Goal: Information Seeking & Learning: Learn about a topic

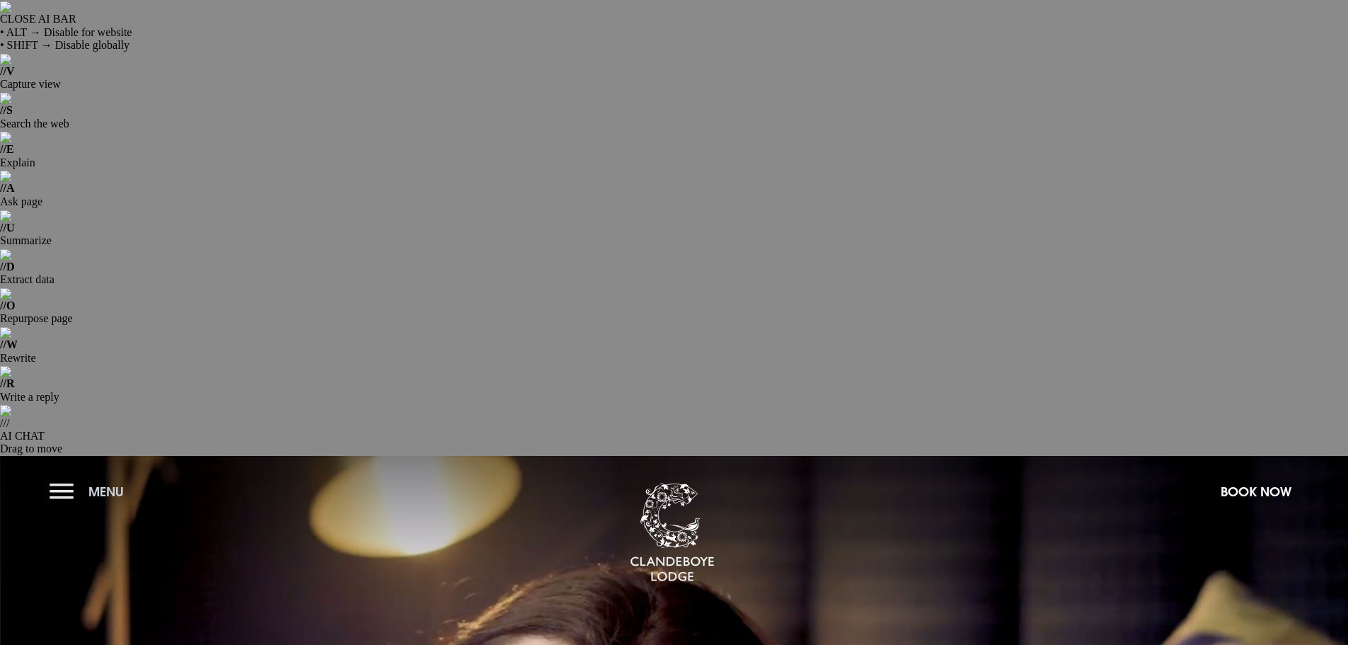
click at [62, 476] on button "Menu" at bounding box center [90, 491] width 81 height 30
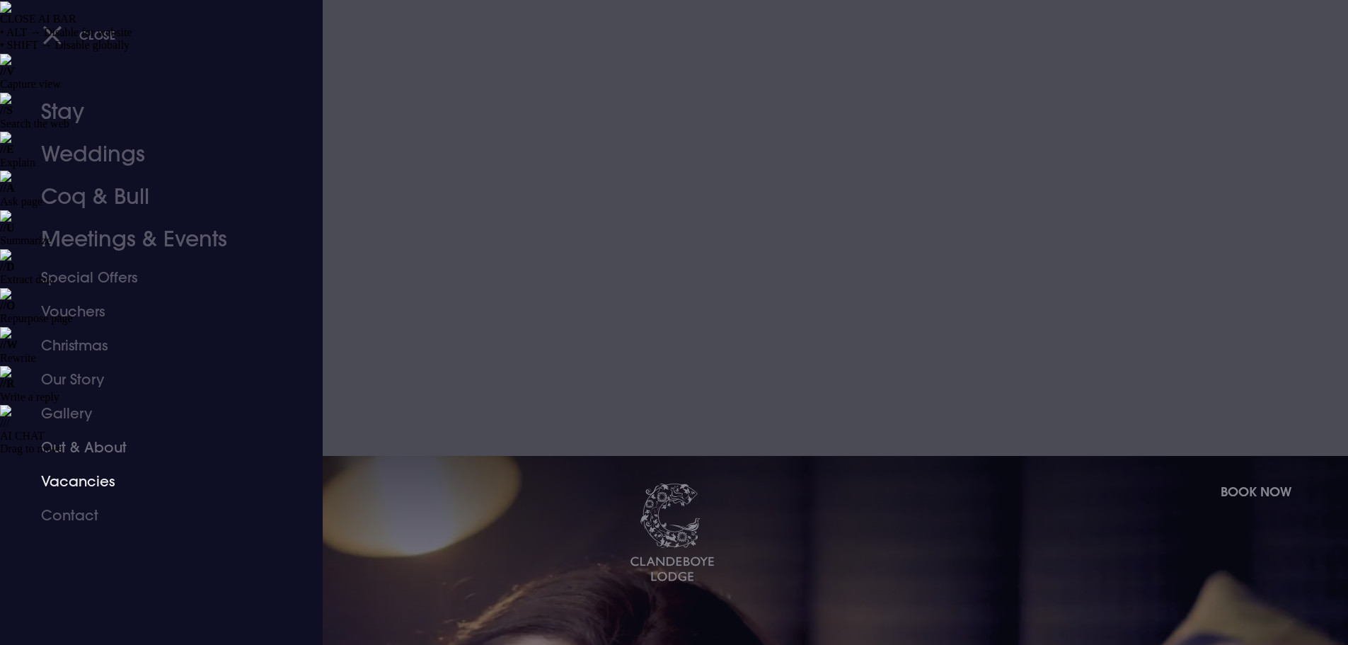
drag, startPoint x: 76, startPoint y: 471, endPoint x: 161, endPoint y: 485, distance: 85.5
click at [76, 471] on link "Vacancies" at bounding box center [153, 481] width 224 height 34
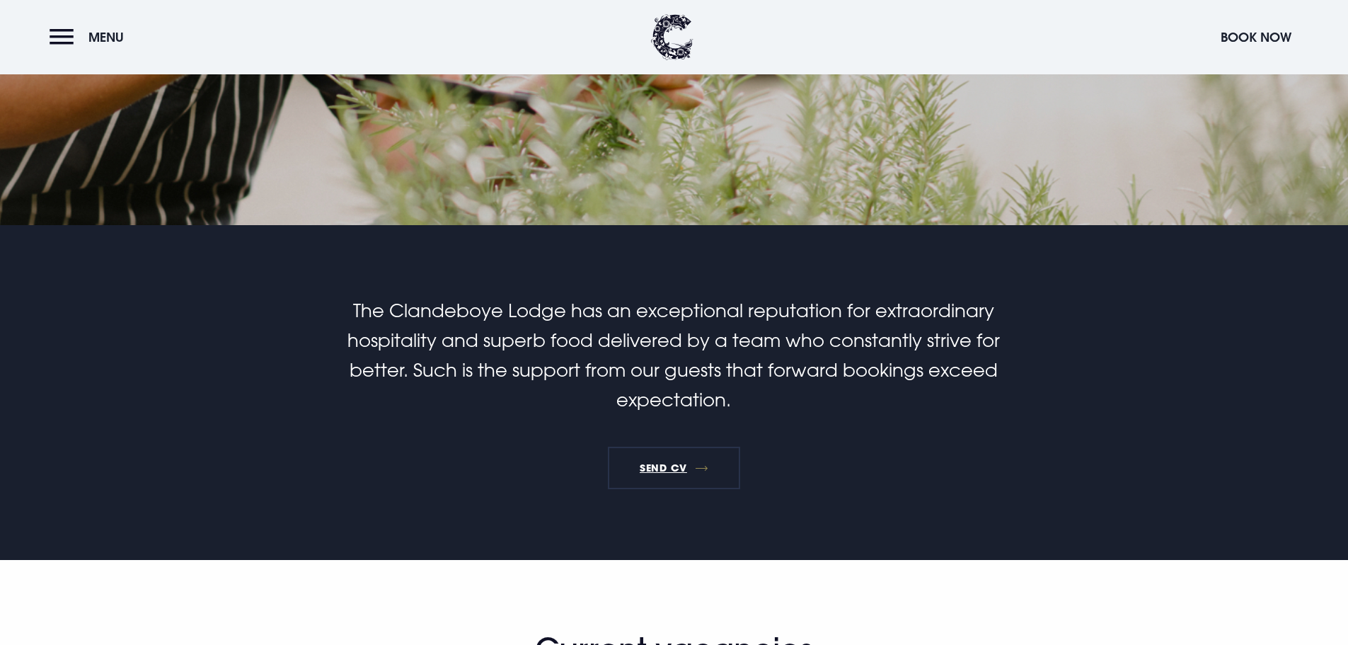
scroll to position [920, 0]
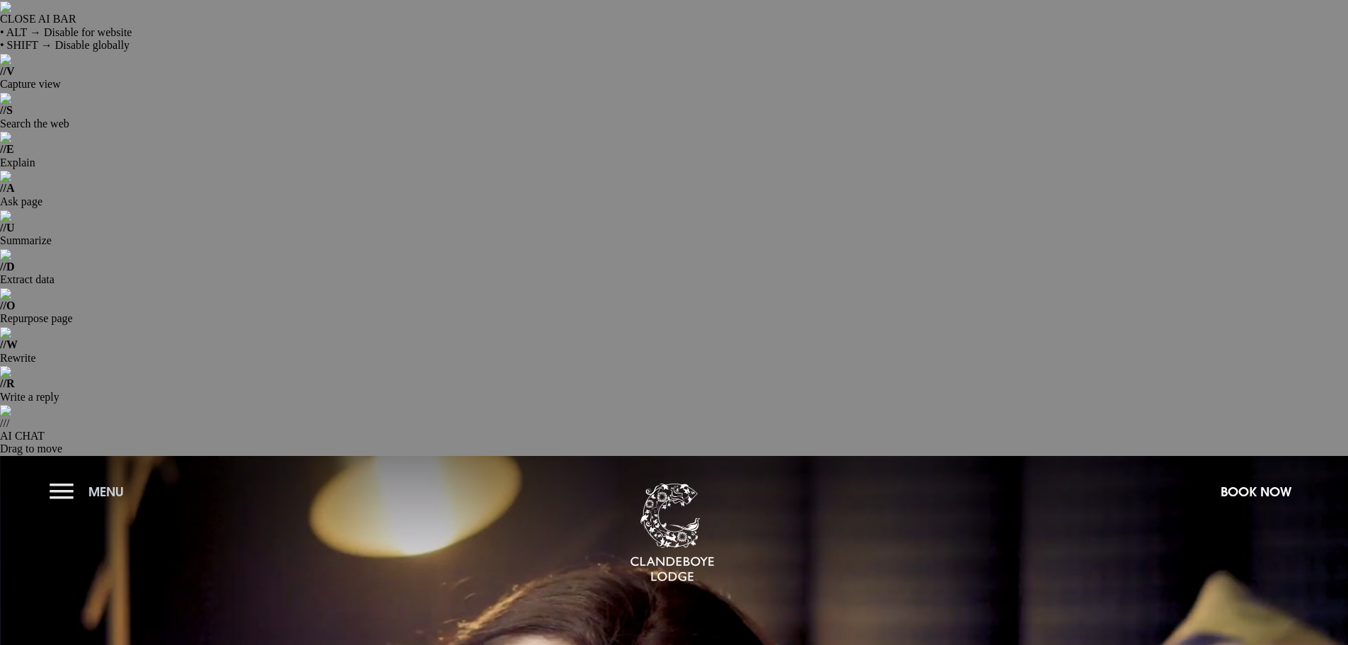
click at [59, 476] on button "Menu" at bounding box center [90, 491] width 81 height 30
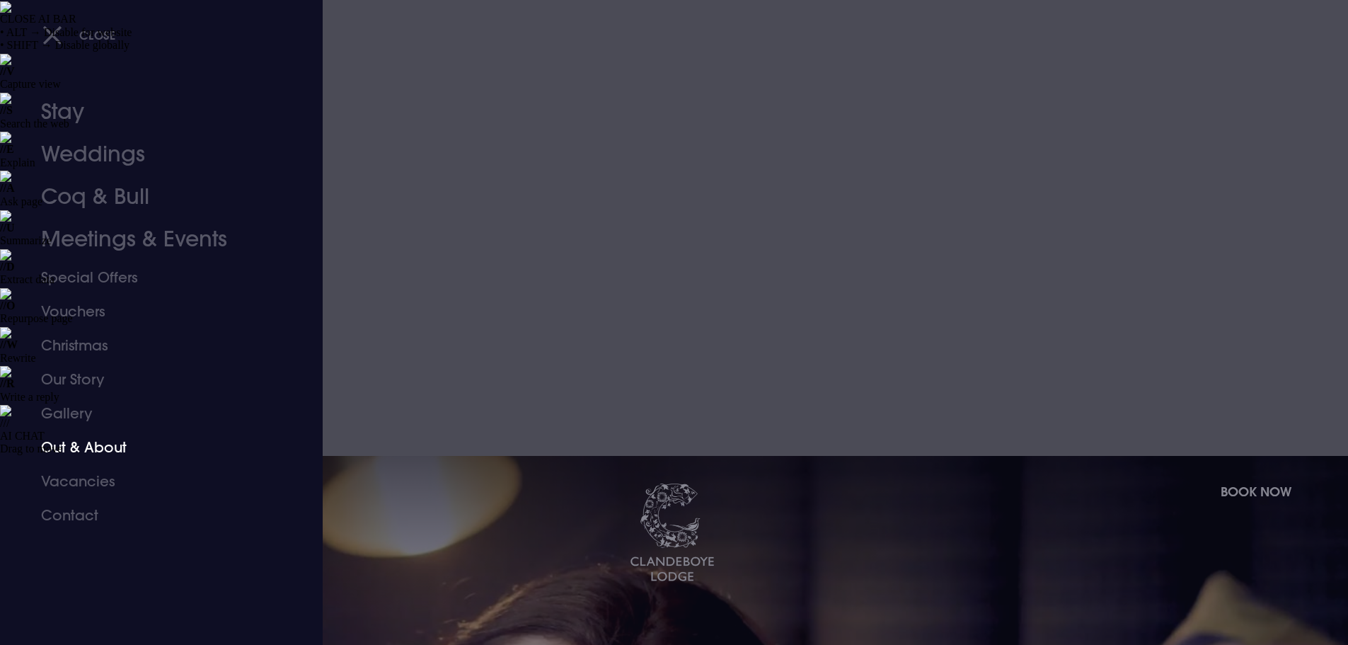
click at [84, 440] on link "Out & About" at bounding box center [153, 447] width 224 height 34
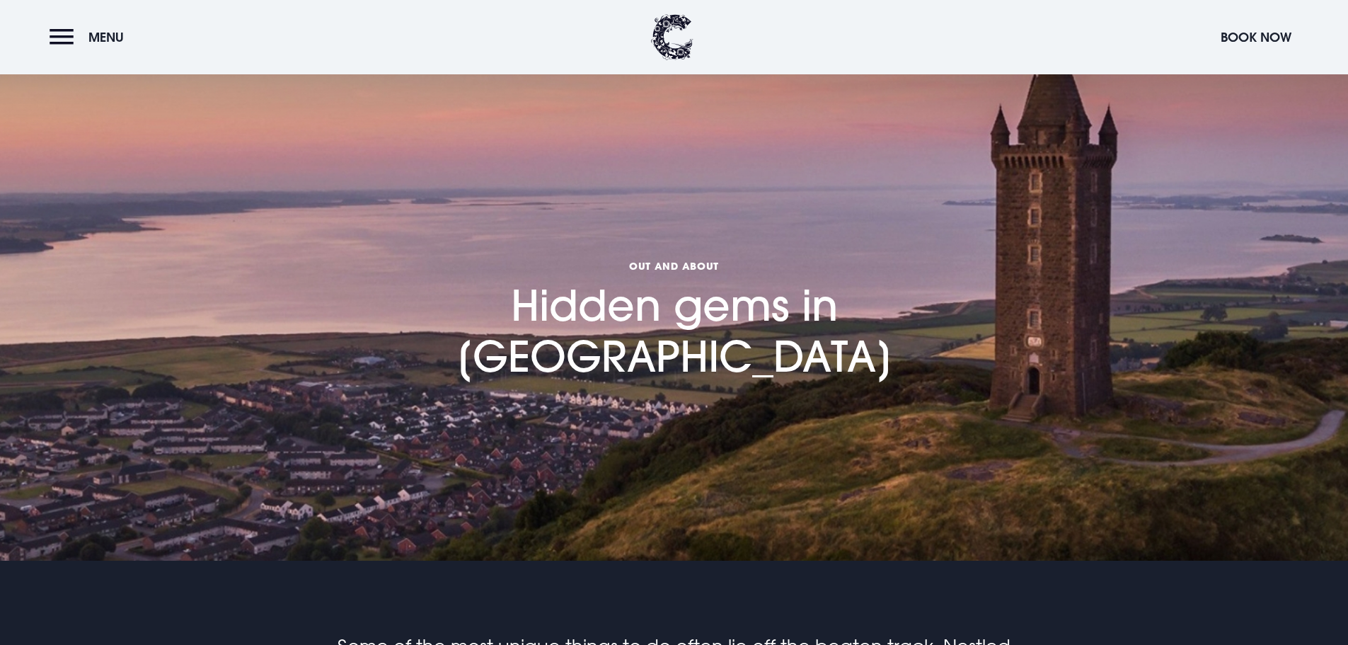
scroll to position [637, 0]
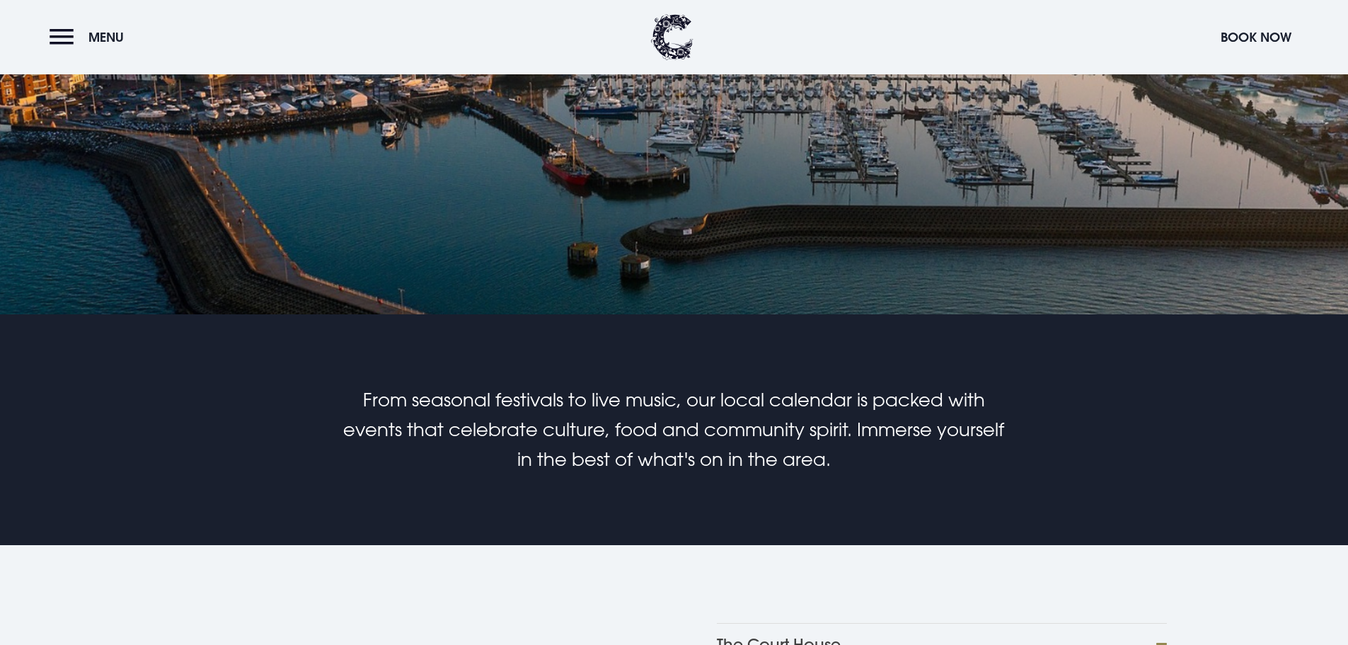
scroll to position [778, 0]
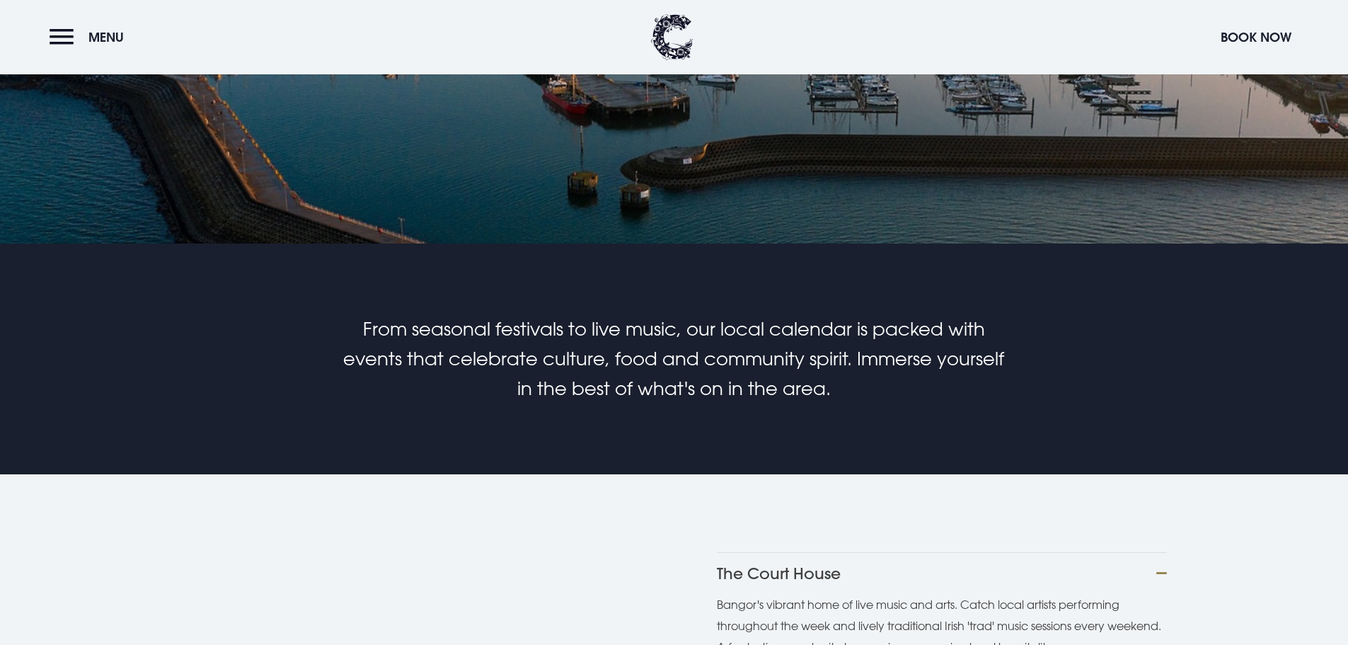
click at [897, 594] on p "Bangor's vibrant home of live music and arts. Catch local artists performing th…" at bounding box center [942, 626] width 450 height 64
click at [833, 552] on button "The Court House" at bounding box center [942, 573] width 450 height 42
click at [810, 594] on button "Late Night Art [GEOGRAPHIC_DATA]" at bounding box center [942, 615] width 450 height 42
click at [824, 635] on button "Culture Night Belfast 2025" at bounding box center [942, 656] width 450 height 42
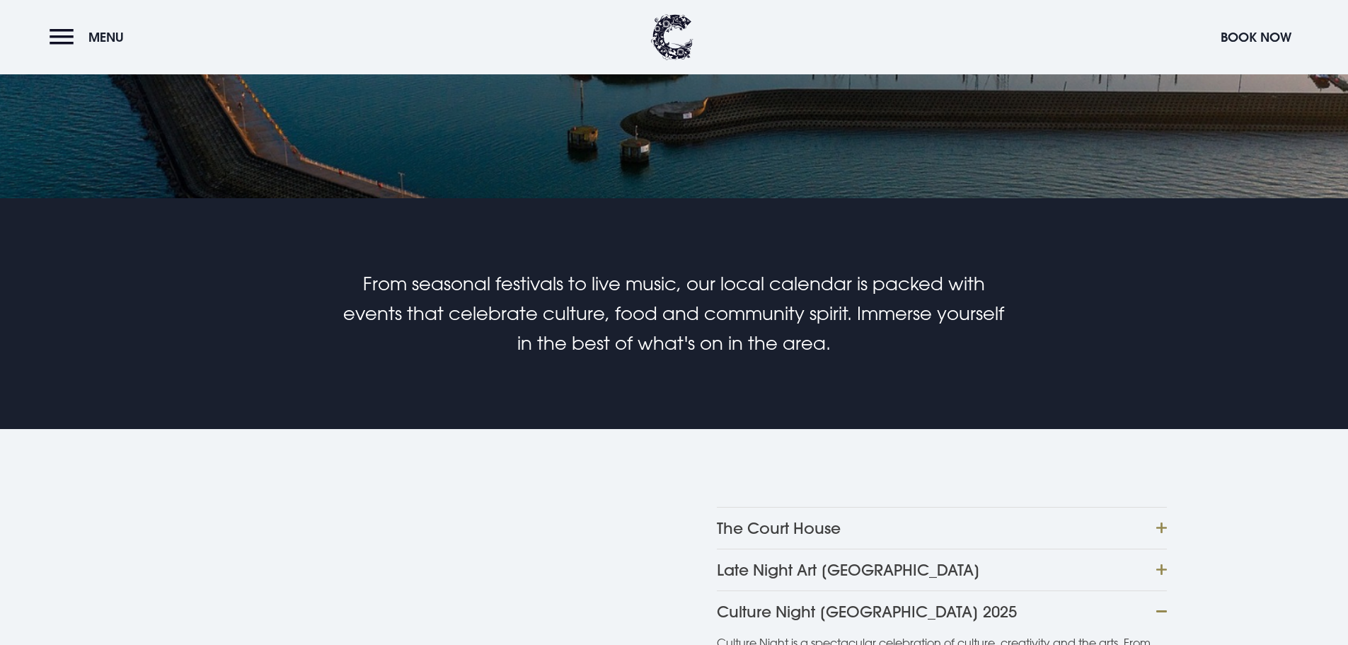
scroll to position [849, 0]
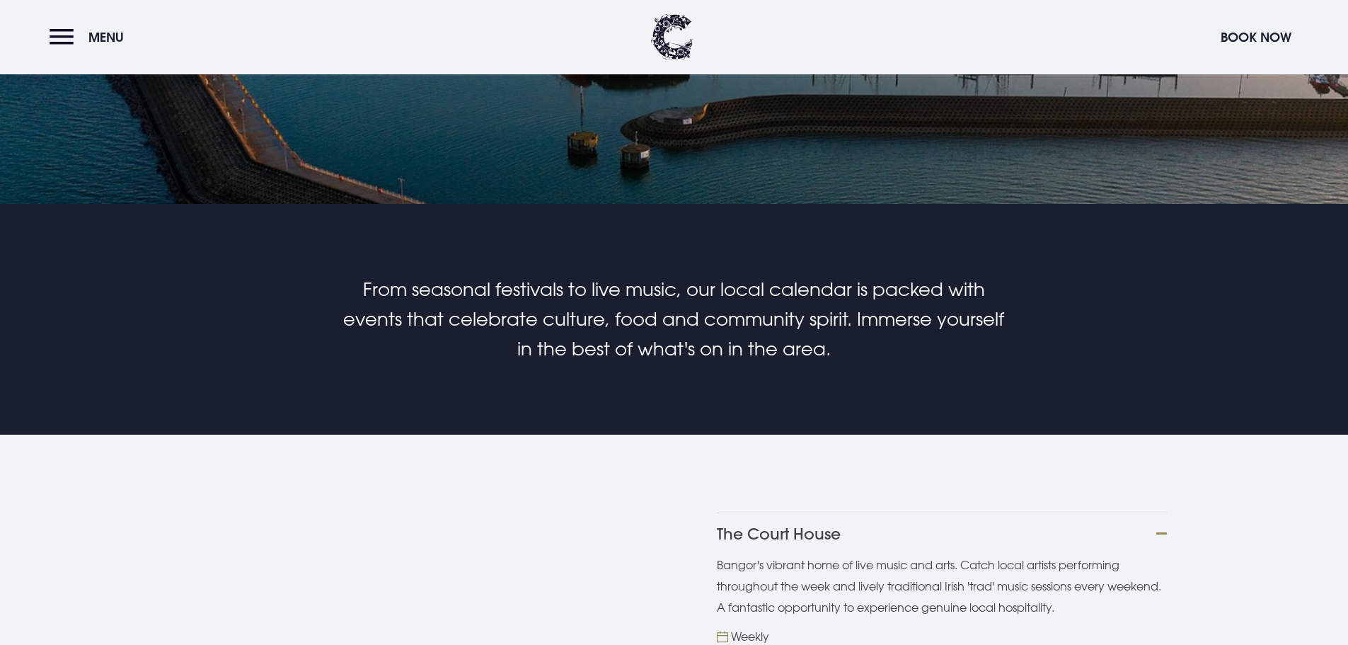
scroll to position [920, 0]
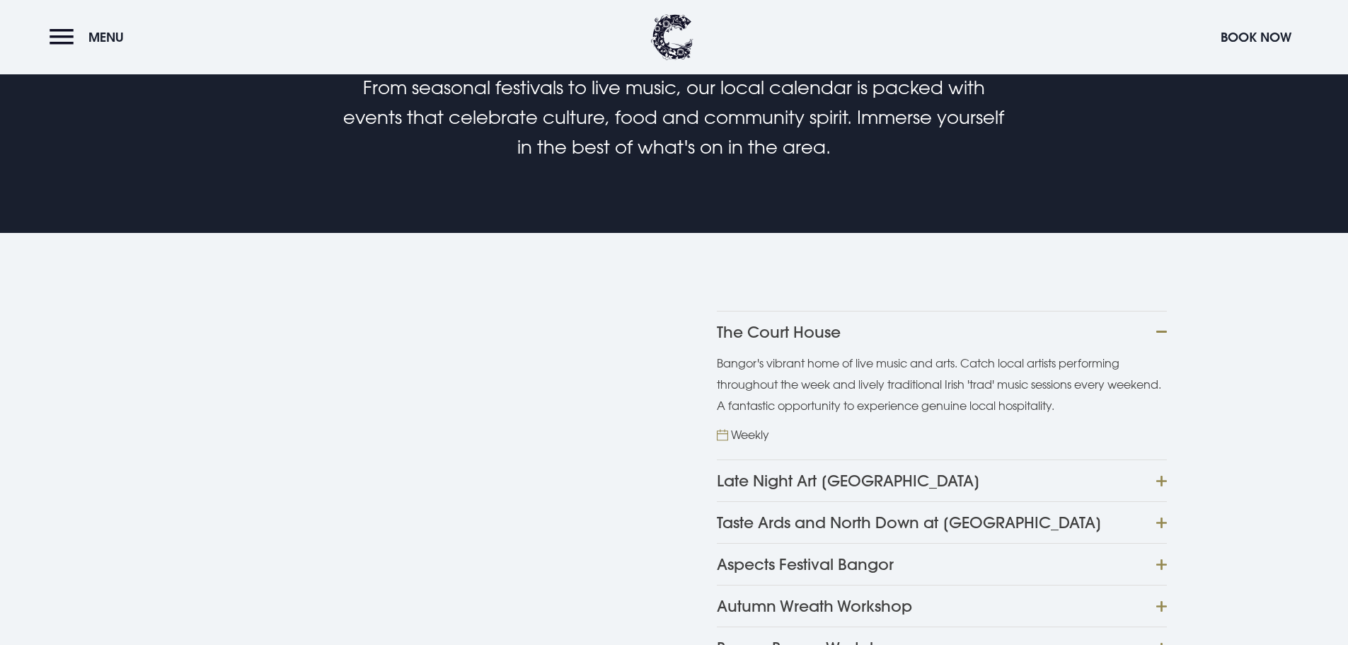
scroll to position [991, 0]
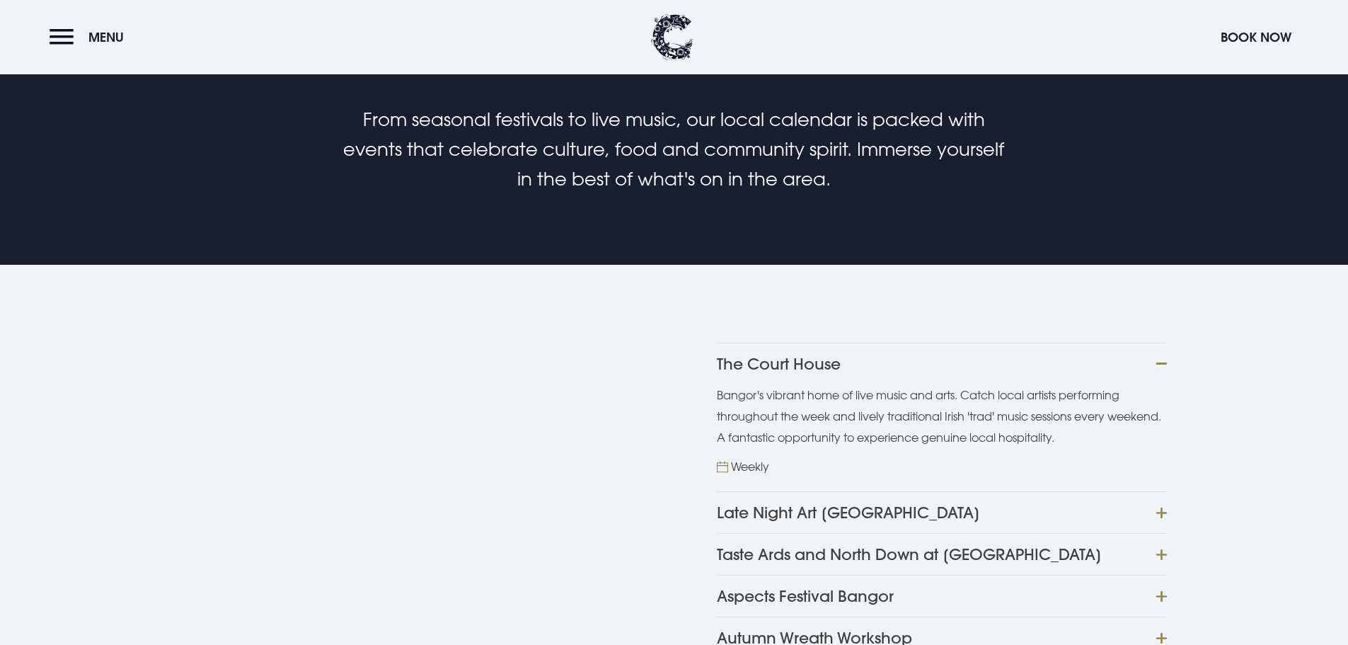
scroll to position [920, 0]
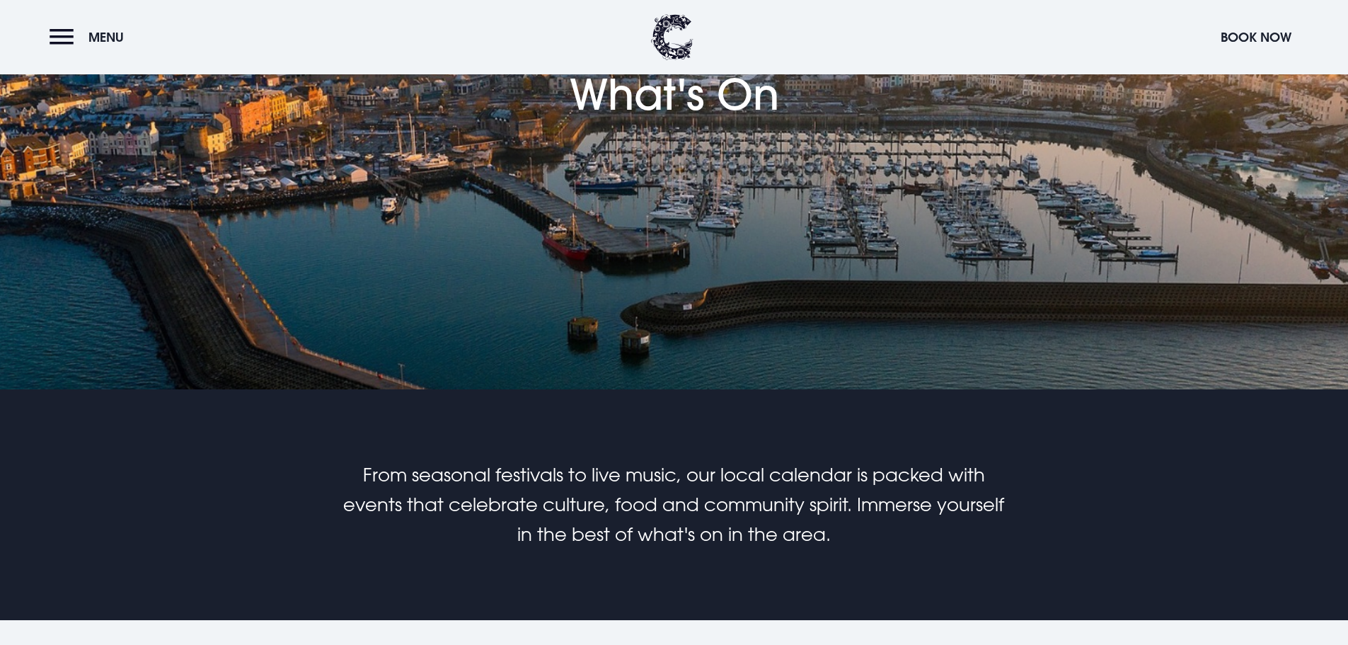
scroll to position [566, 0]
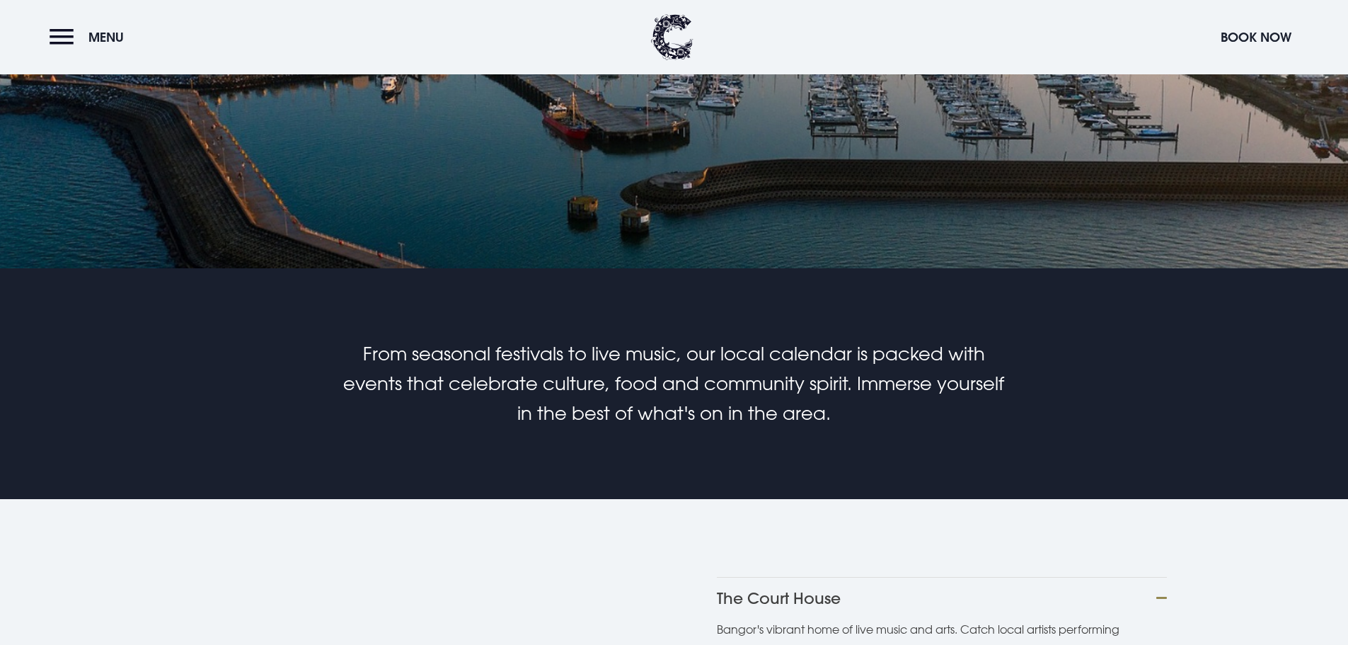
scroll to position [778, 0]
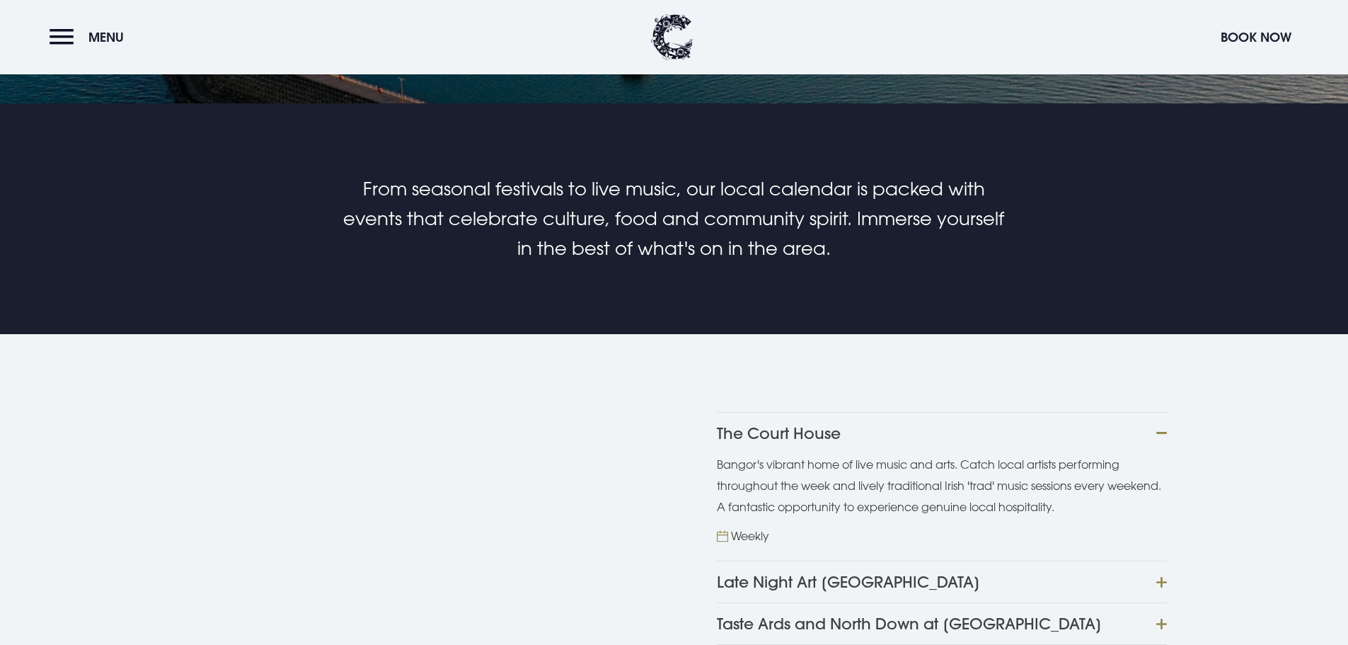
scroll to position [920, 0]
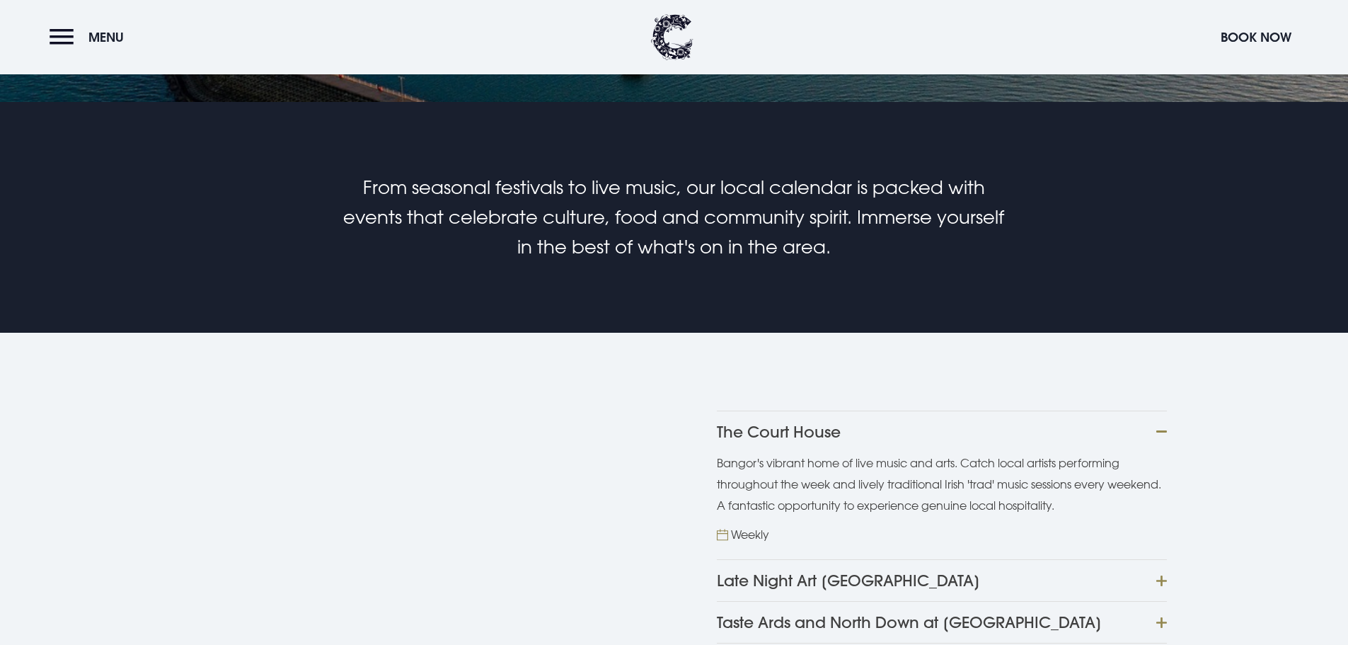
drag, startPoint x: 978, startPoint y: 456, endPoint x: 734, endPoint y: 456, distance: 243.4
drag, startPoint x: 877, startPoint y: 514, endPoint x: 1035, endPoint y: 510, distance: 157.1
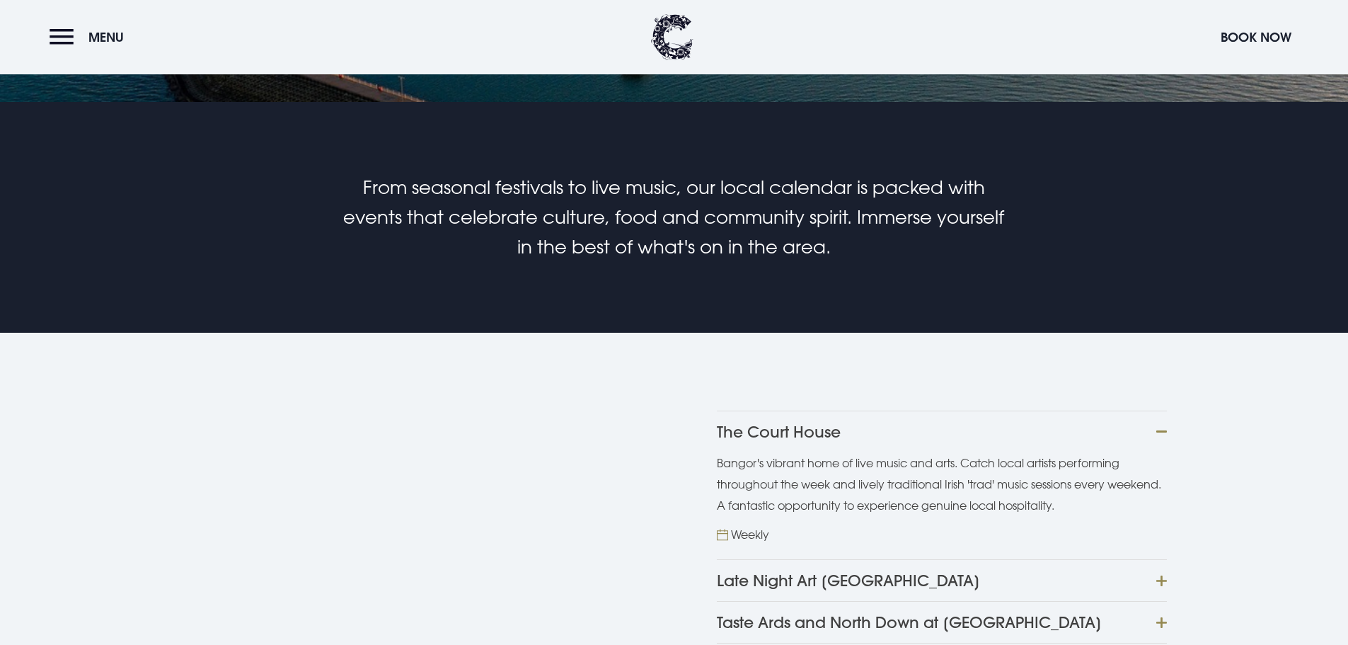
copy p "Christmas table centrepiece"
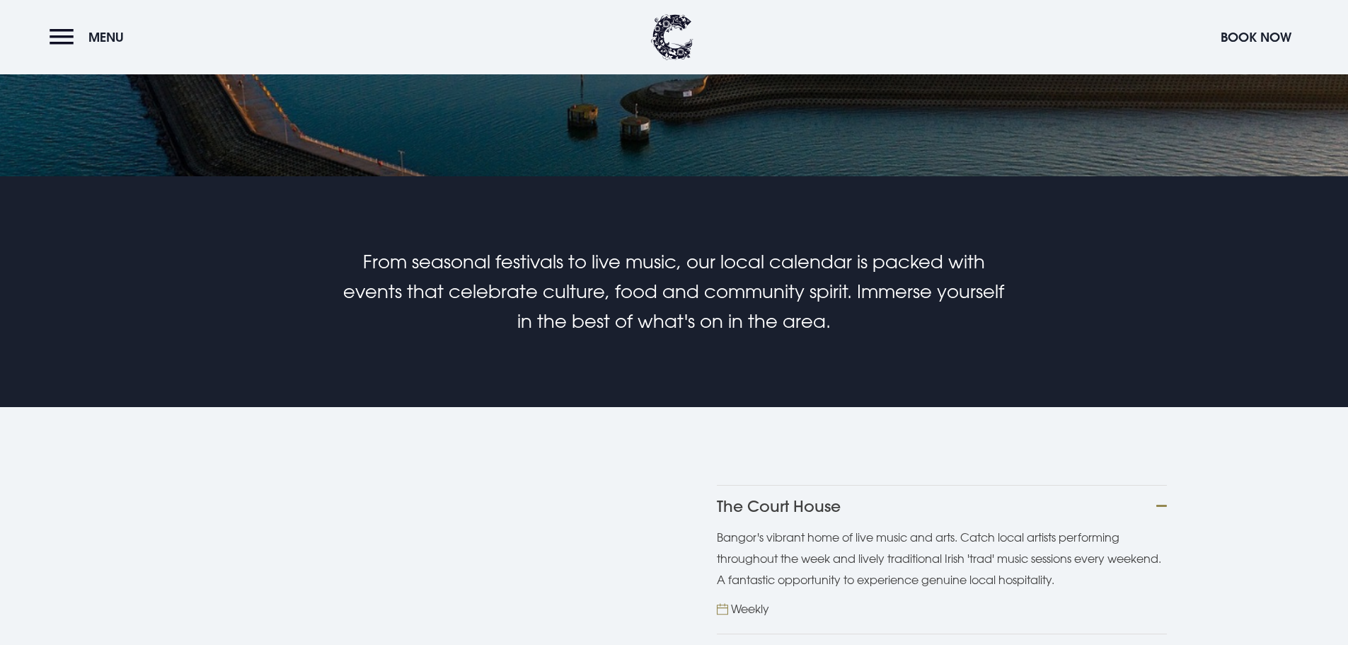
scroll to position [775, 0]
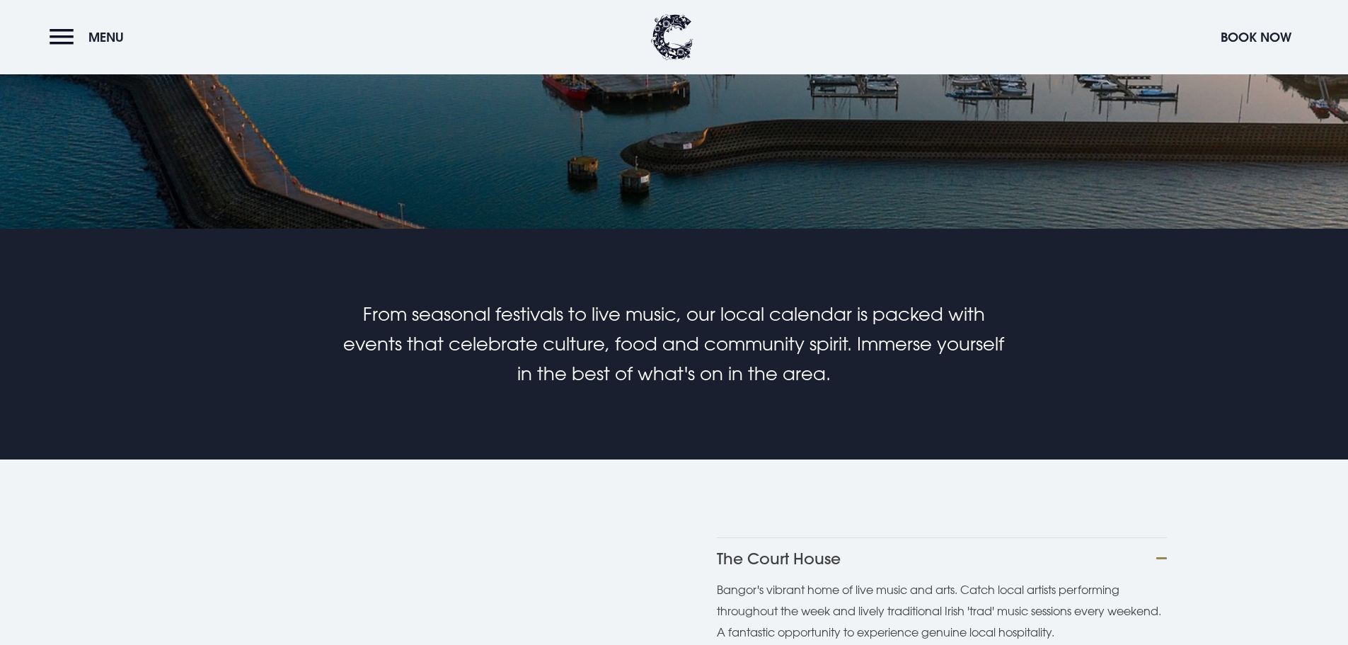
scroll to position [778, 0]
